Goal: Find specific page/section: Find specific page/section

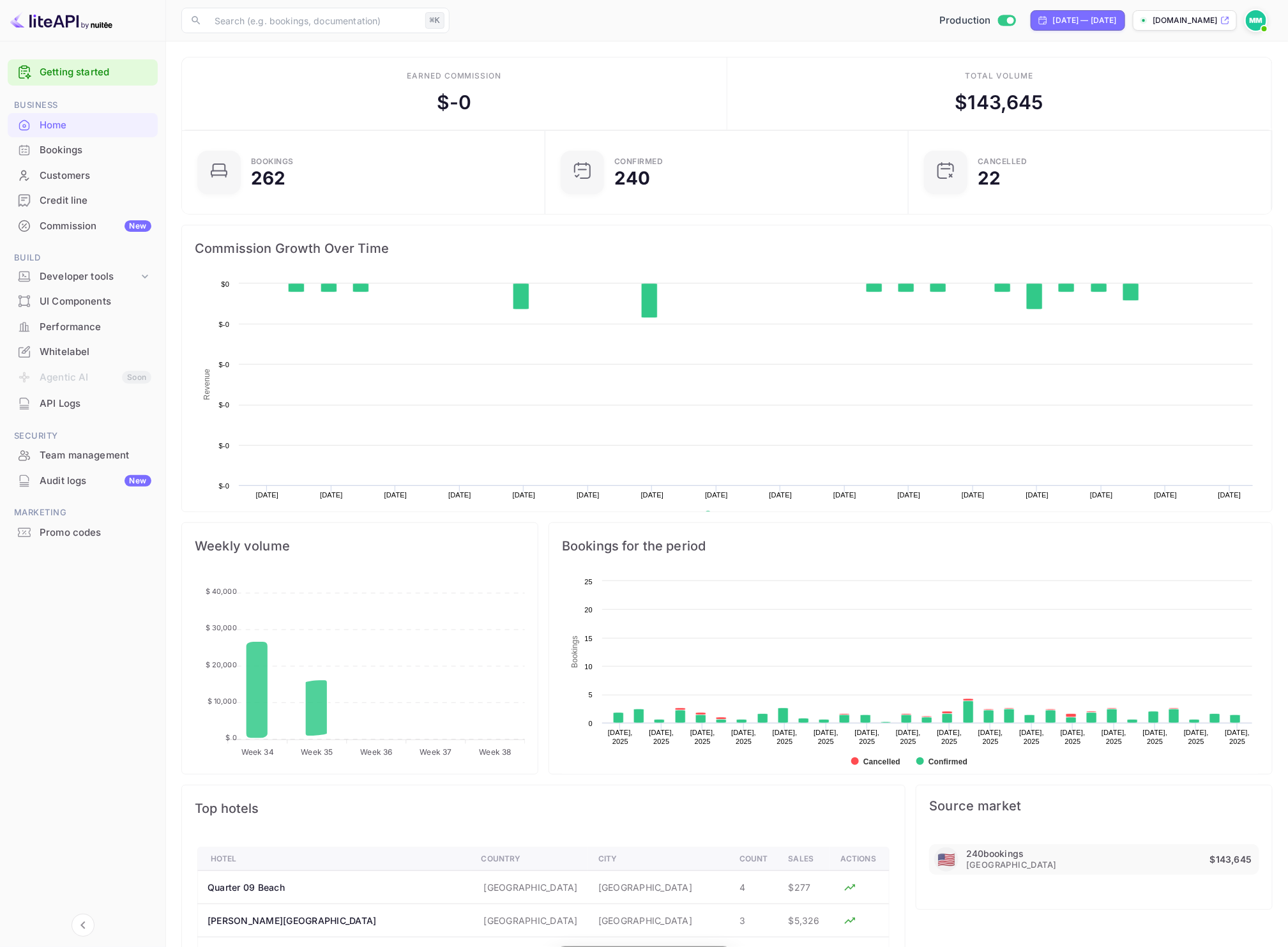
scroll to position [195, 343]
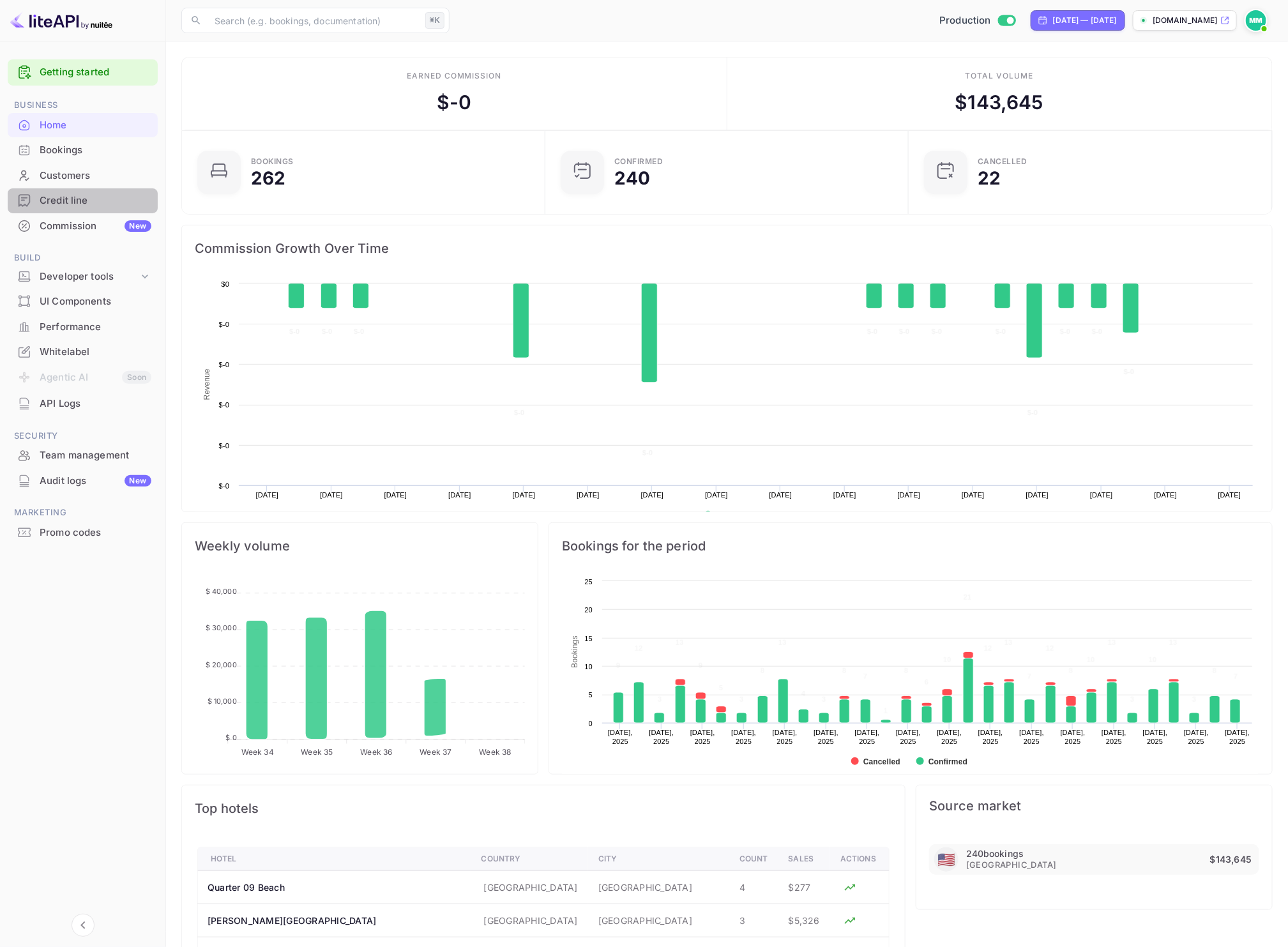
click at [61, 191] on div "Credit line" at bounding box center [82, 201] width 150 height 25
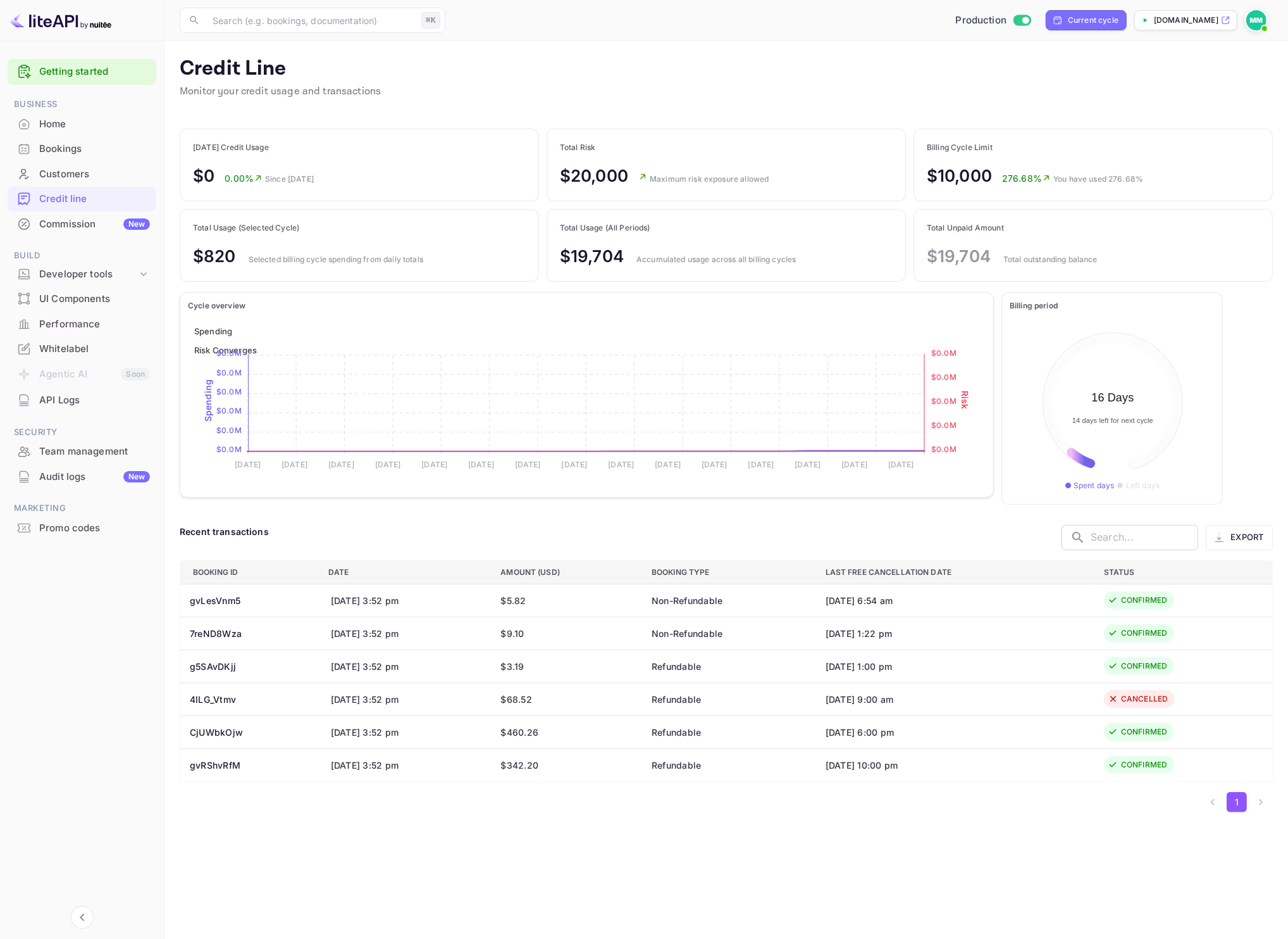
scroll to position [146, 193]
